Goal: Information Seeking & Learning: Learn about a topic

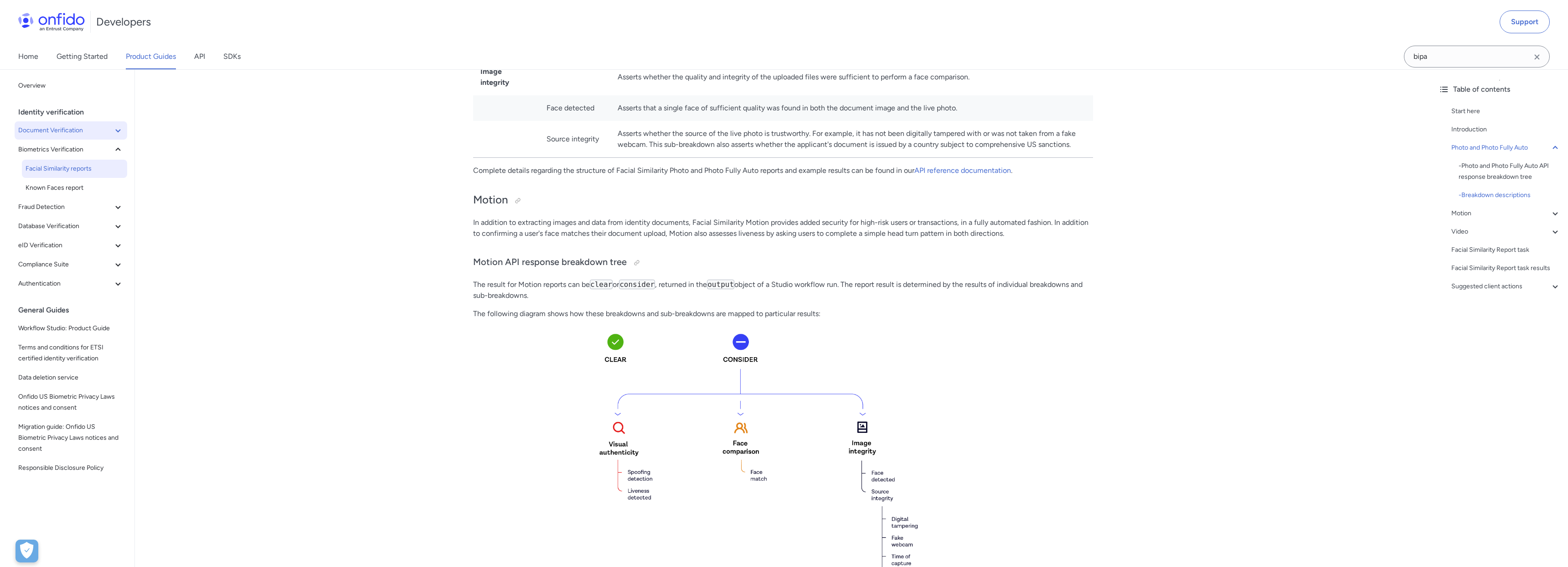
click at [56, 135] on span "Document Verification" at bounding box center [65, 130] width 94 height 11
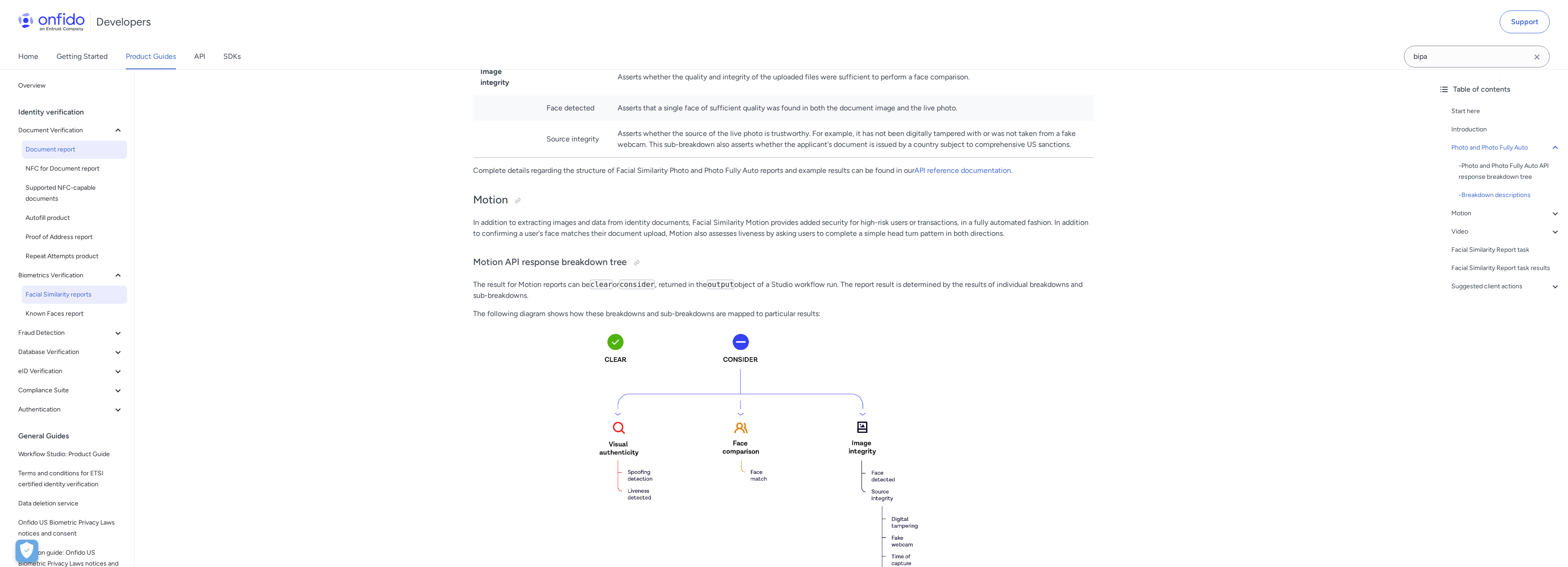
click at [59, 152] on span "Document report" at bounding box center [74, 150] width 98 height 11
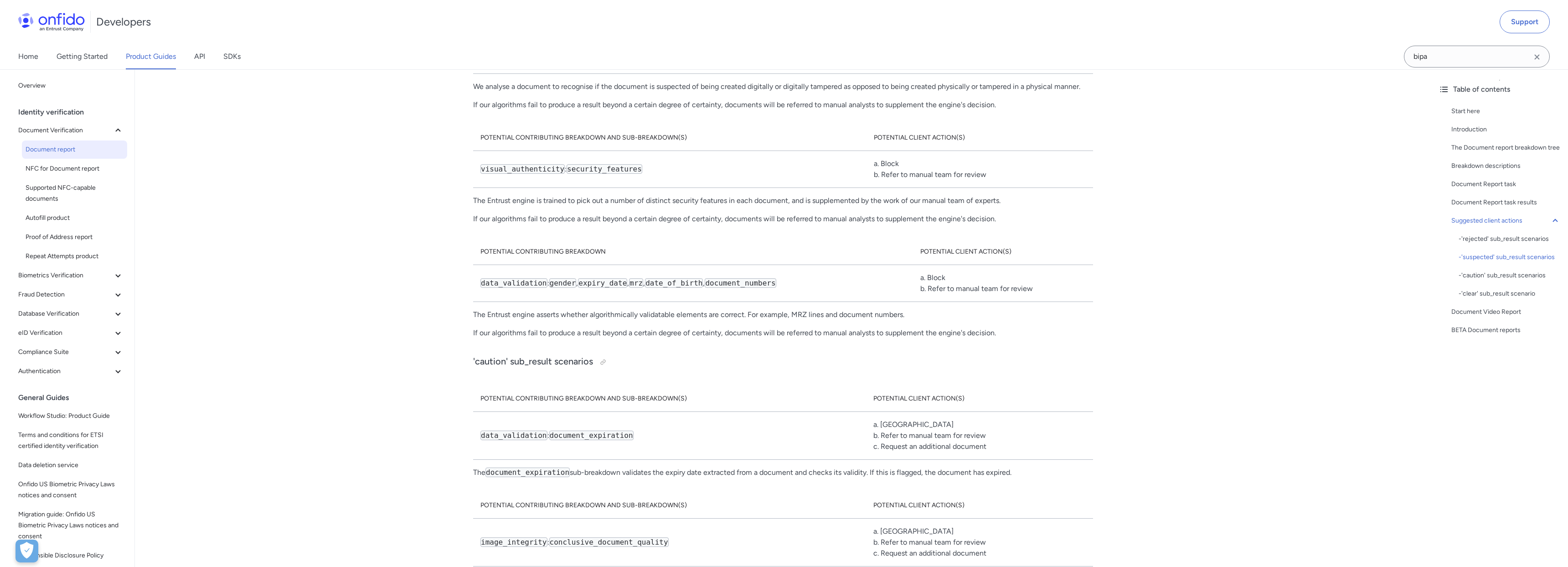
scroll to position [2843, 0]
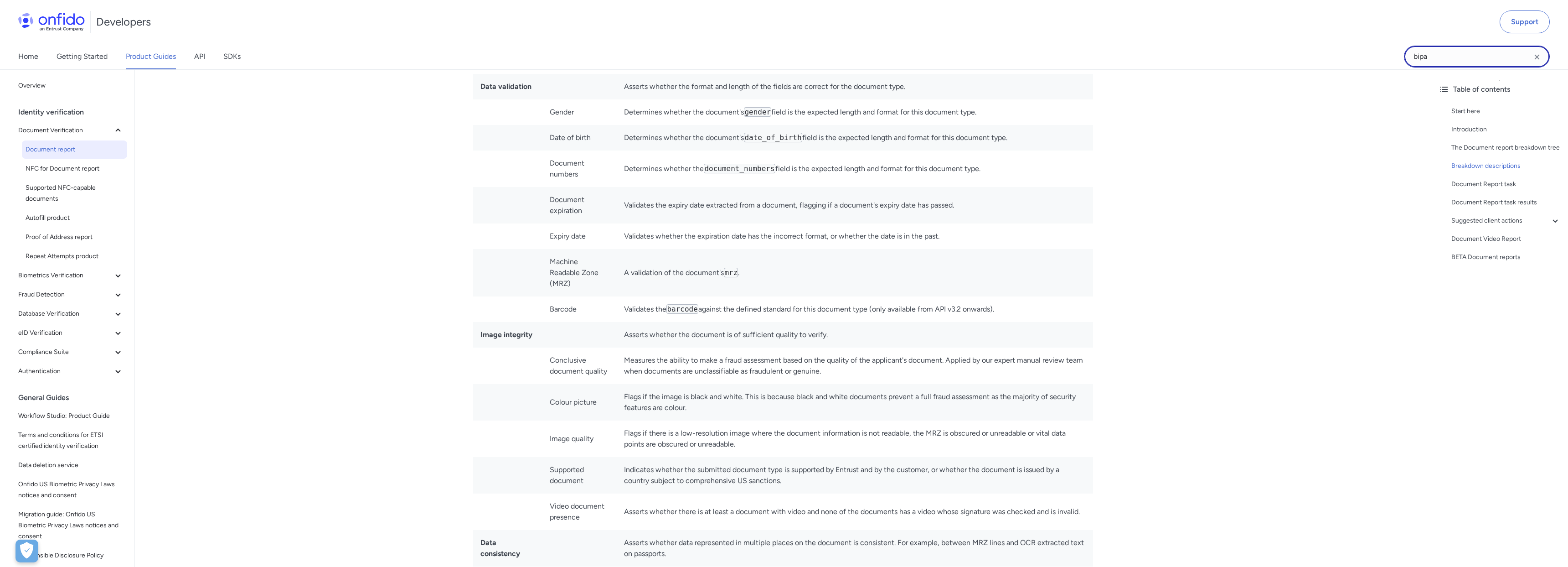
click at [1501, 57] on input "bipa" at bounding box center [1477, 57] width 146 height 22
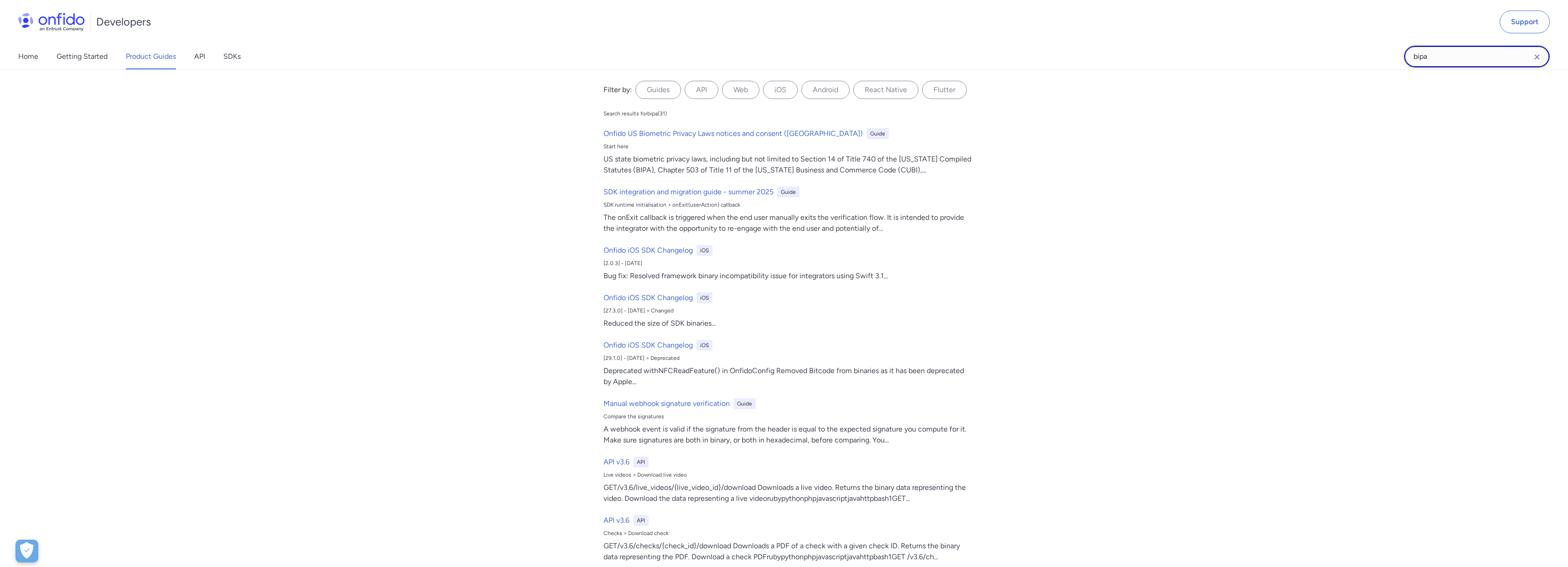
click at [1501, 57] on input "bipa" at bounding box center [1477, 57] width 146 height 22
type input "obscured mrz"
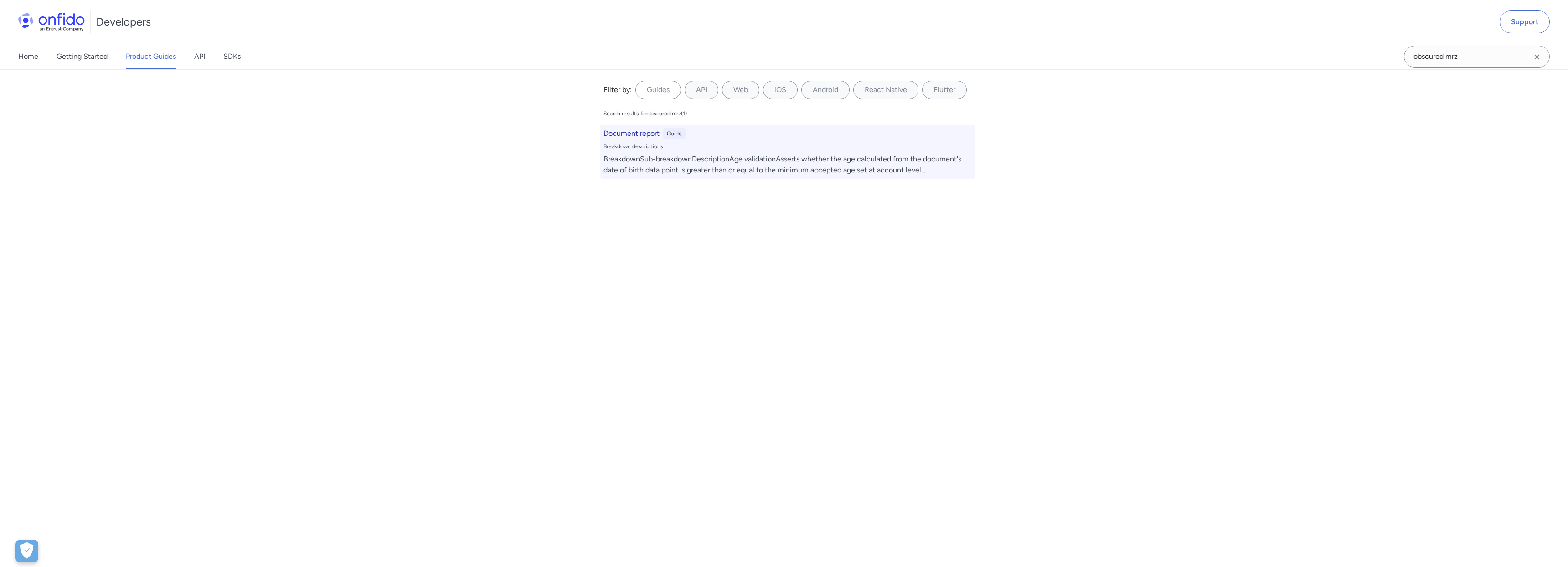
click at [668, 165] on div "BreakdownSub-breakdownDescriptionAge validationAsserts whether the age calculat…" at bounding box center [787, 164] width 368 height 22
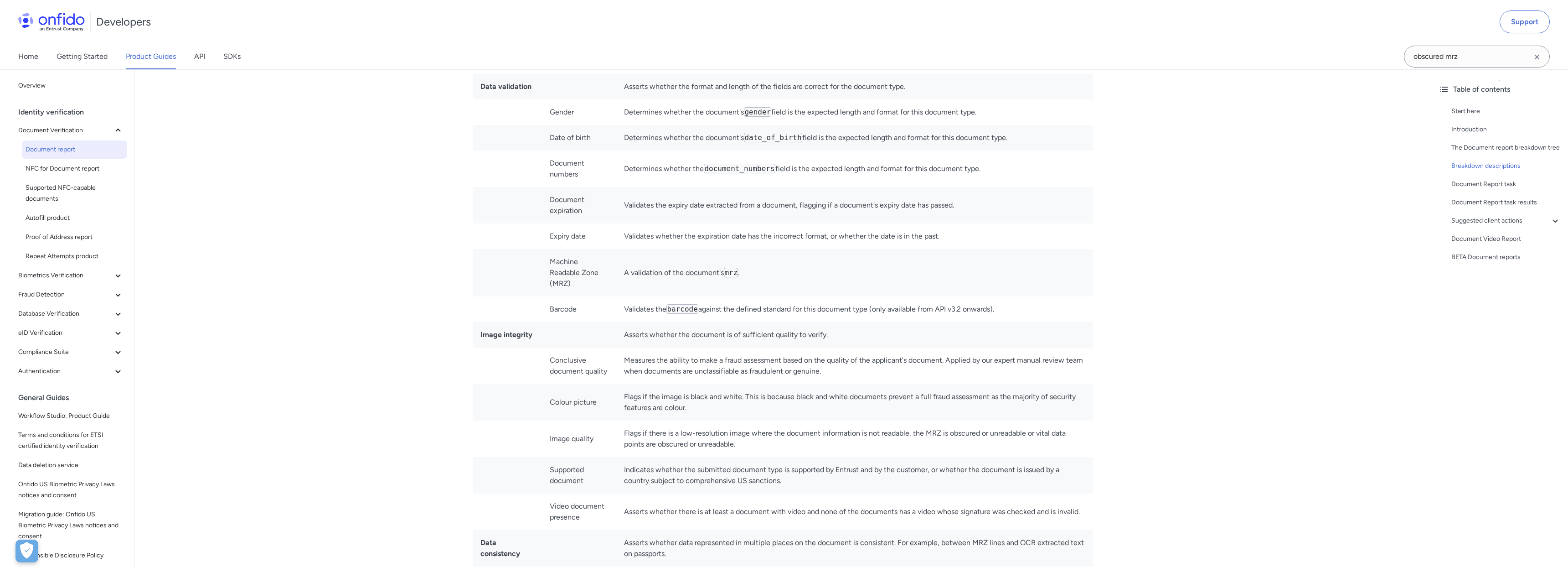
scroll to position [6057, 0]
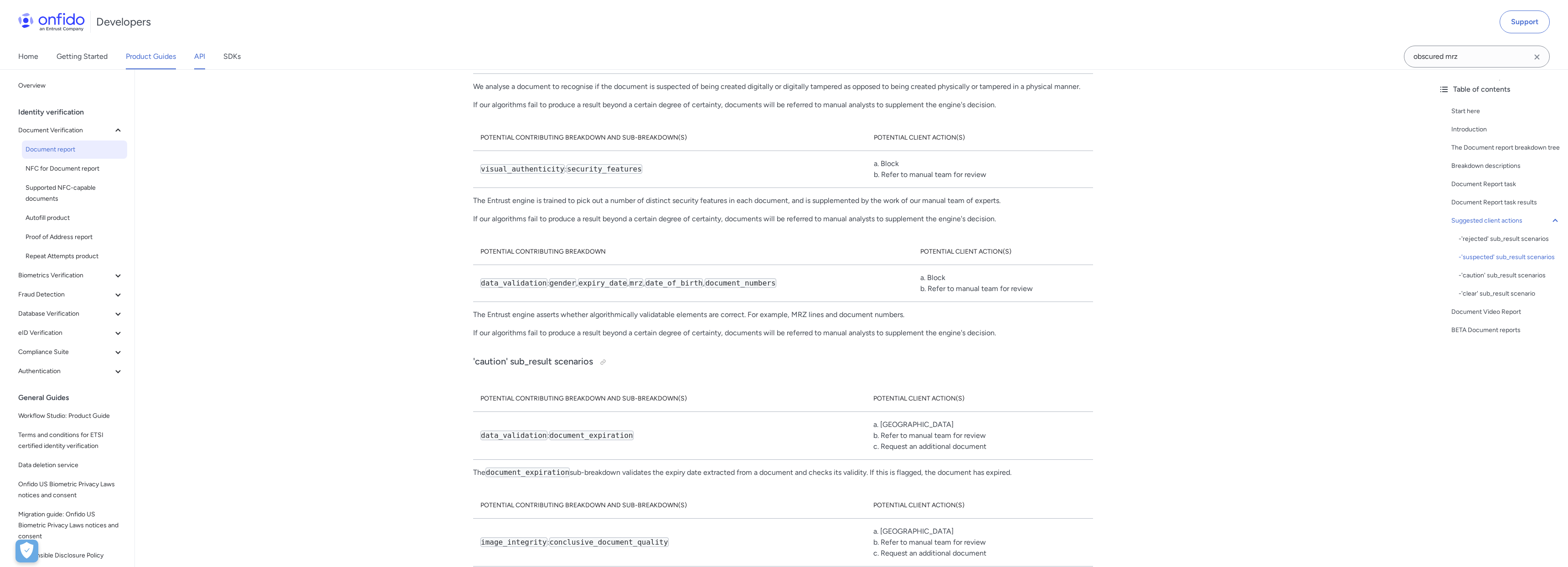
click at [199, 57] on link "API" at bounding box center [200, 57] width 11 height 26
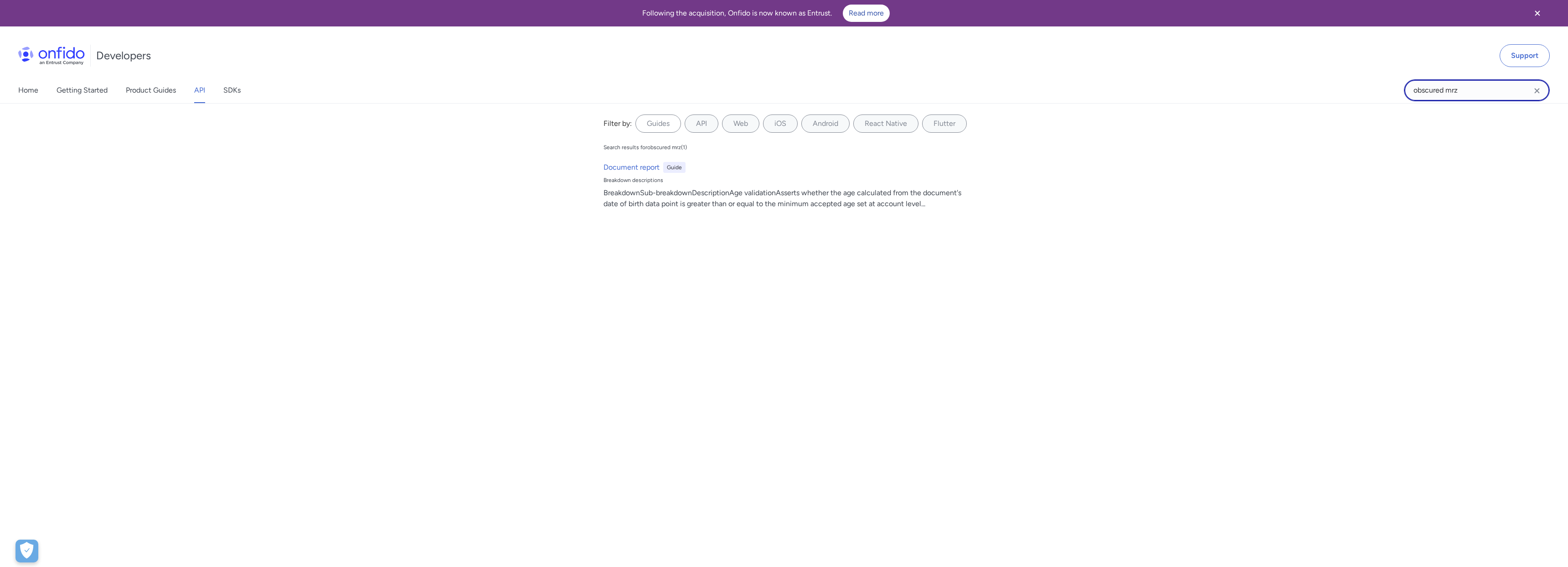
drag, startPoint x: 1447, startPoint y: 91, endPoint x: 1403, endPoint y: 93, distance: 44.0
click at [1403, 93] on div "Home Getting Started Product Guides API SDKs obscured mrz obscured mrz Filter b…" at bounding box center [784, 90] width 1568 height 26
type input "mrz"
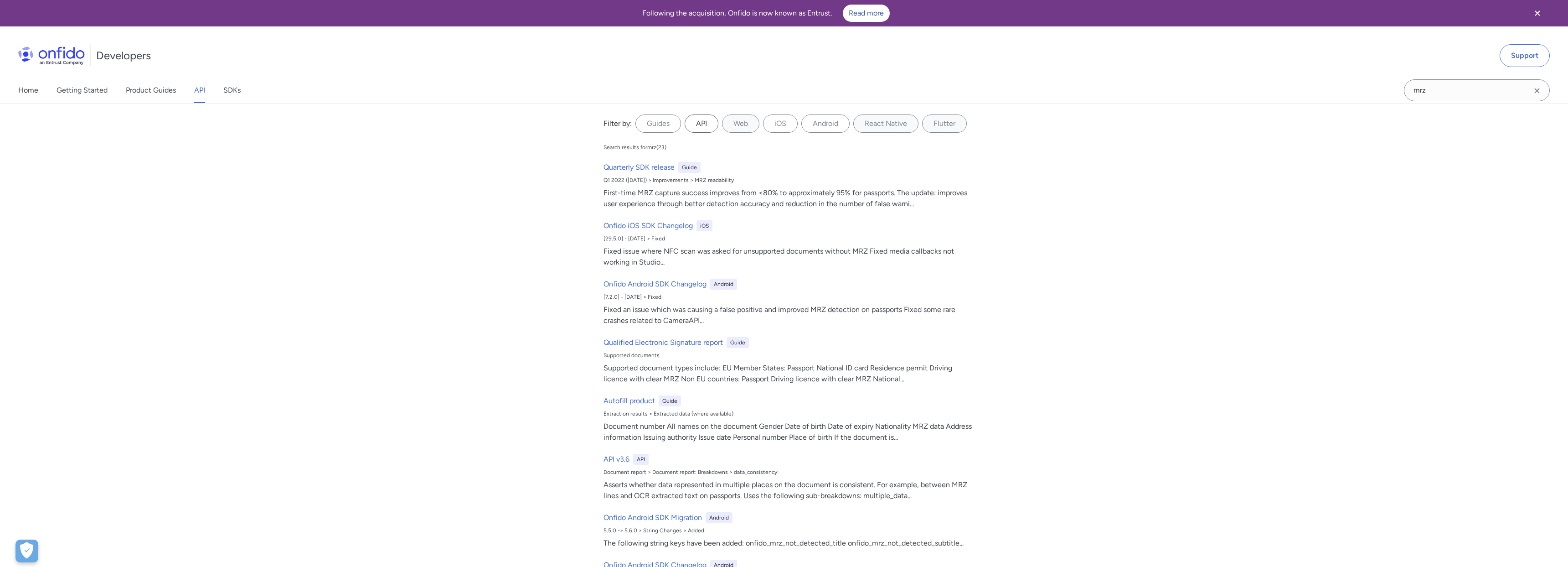
click at [705, 126] on label "API" at bounding box center [701, 124] width 33 height 18
click at [0, 0] on input "API" at bounding box center [0, 0] width 0 height 0
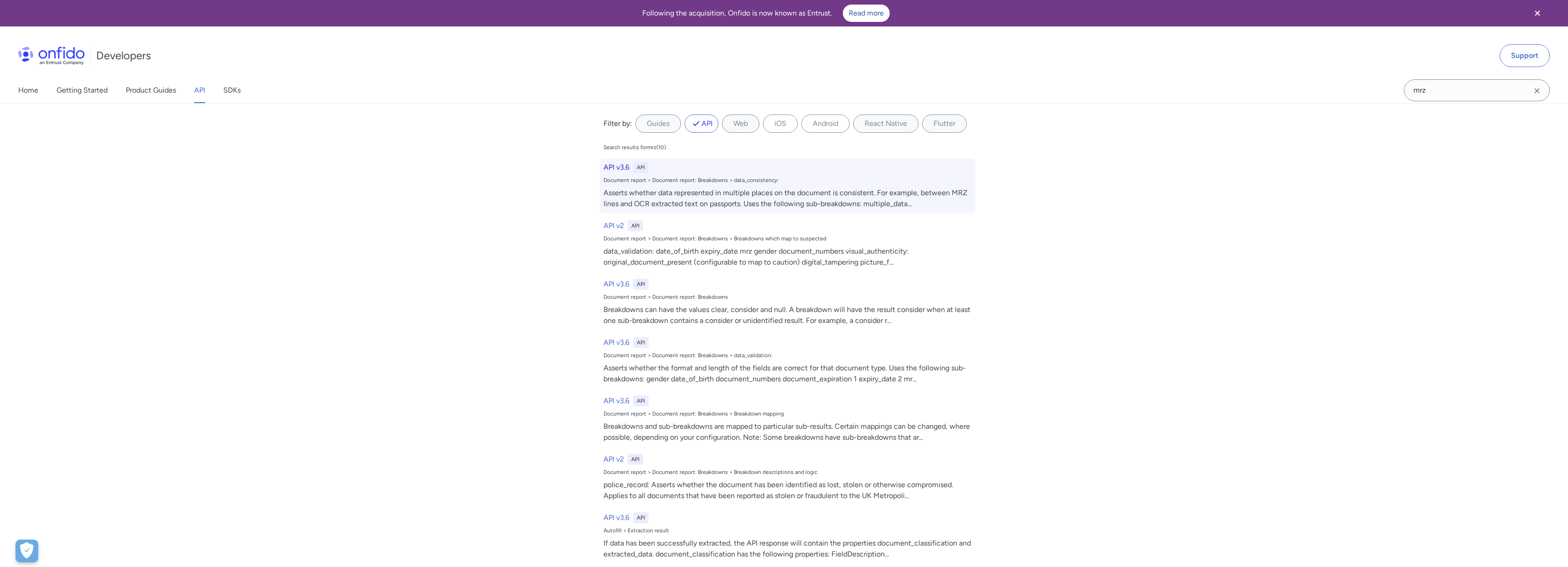
click at [767, 204] on div "Asserts whether data represented in multiple places on the document is consiste…" at bounding box center [787, 199] width 368 height 22
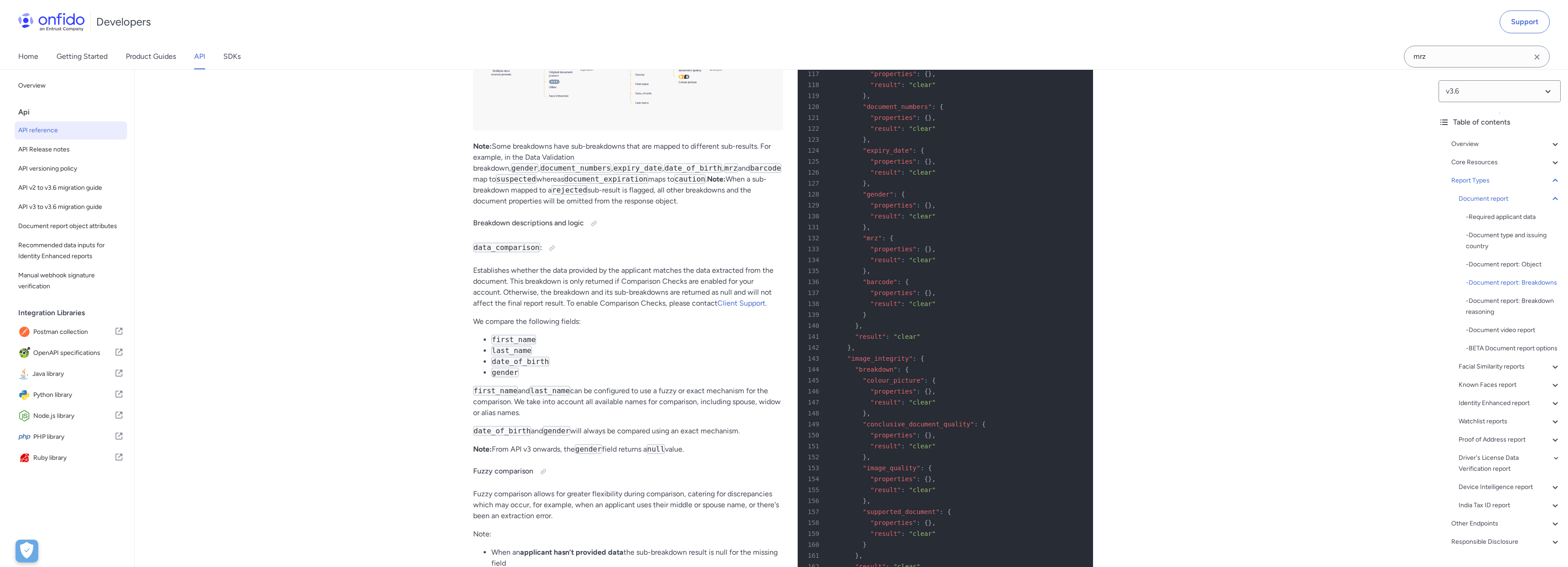
scroll to position [33515, 0]
click at [157, 59] on link "Product Guides" at bounding box center [151, 57] width 50 height 26
click at [159, 57] on link "Product Guides" at bounding box center [151, 57] width 50 height 26
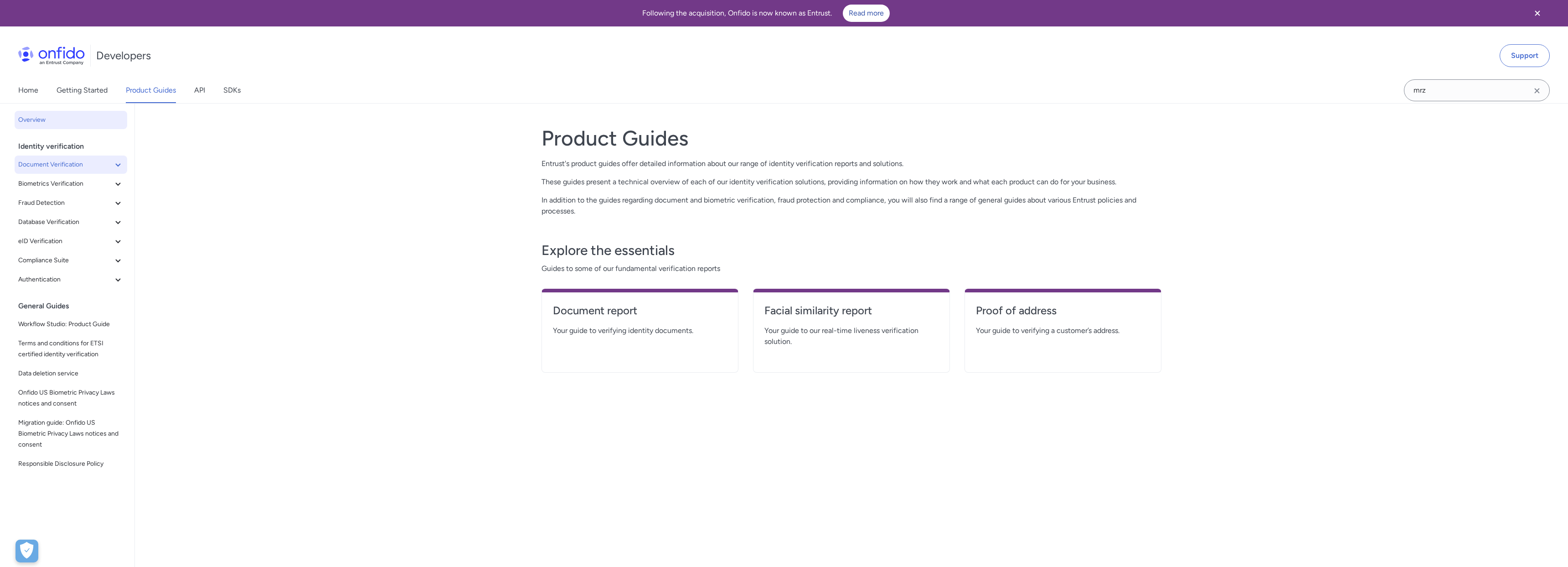
click at [120, 162] on icon at bounding box center [118, 164] width 11 height 11
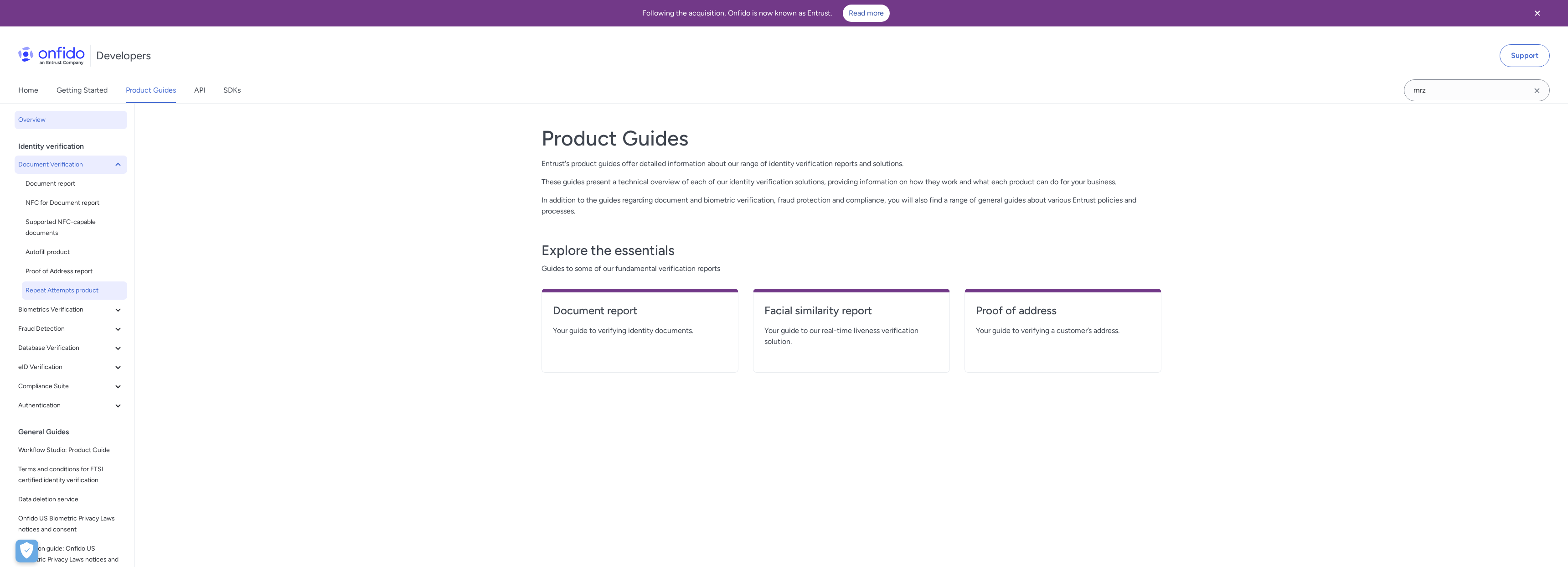
click at [75, 283] on link "Repeat Attempts product" at bounding box center [74, 291] width 105 height 18
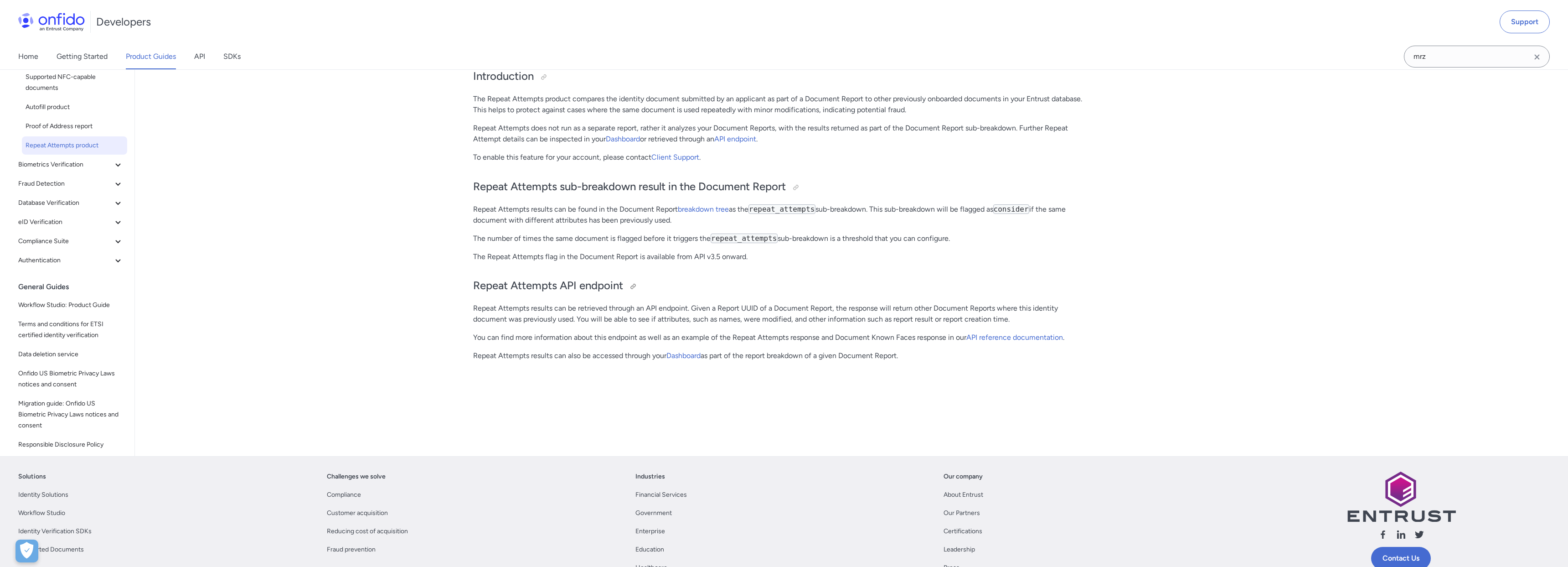
scroll to position [104, 0]
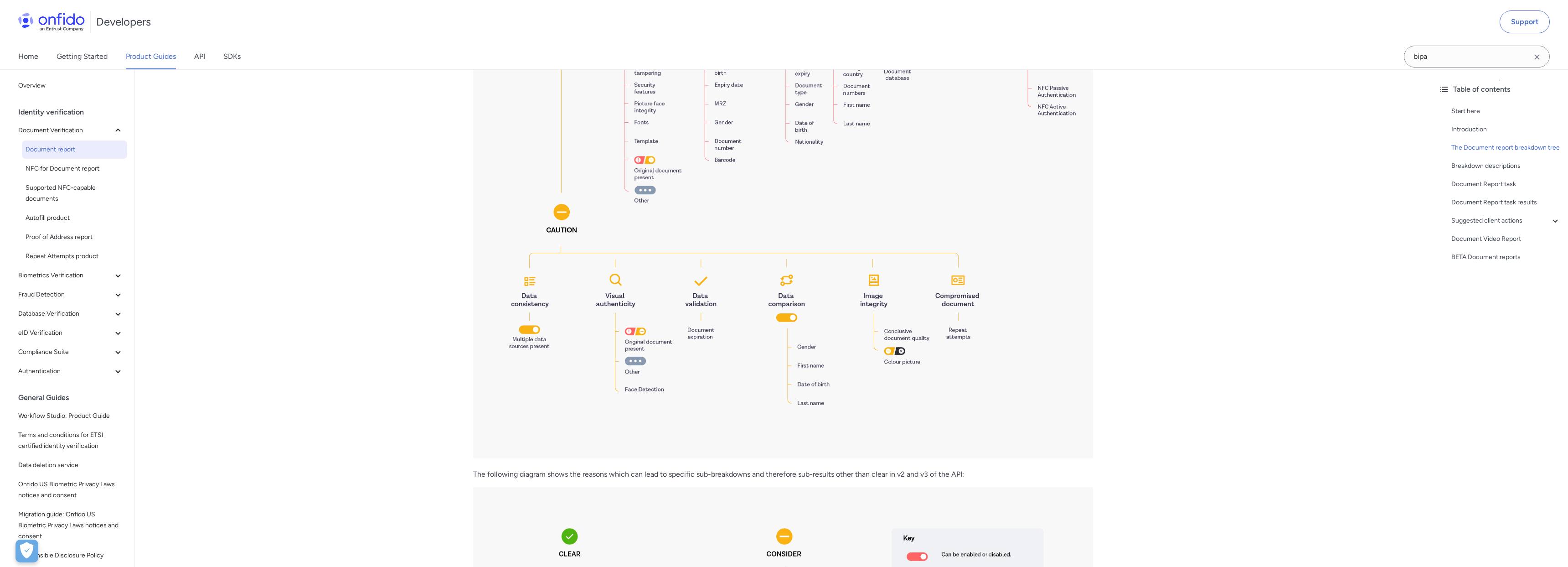
scroll to position [1231, 0]
